Goal: Task Accomplishment & Management: Complete application form

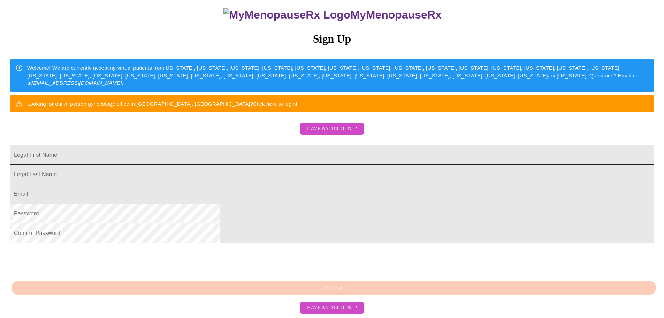
scroll to position [122, 0]
